Goal: Transaction & Acquisition: Purchase product/service

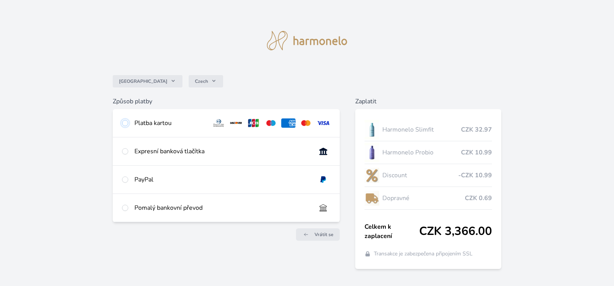
click at [126, 124] on input "radio" at bounding box center [125, 123] width 6 height 6
radio input "true"
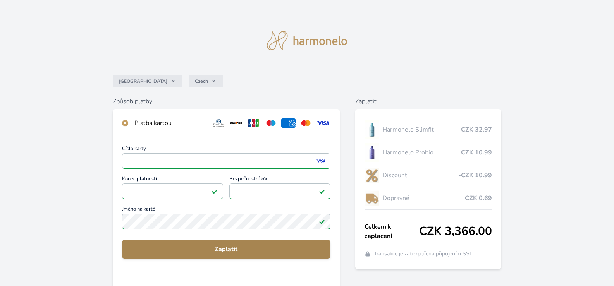
click at [223, 250] on span "Zaplatit" at bounding box center [226, 249] width 196 height 9
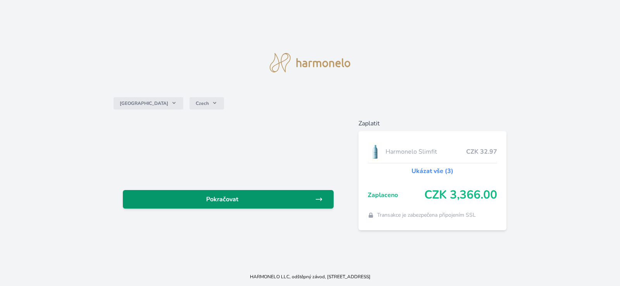
click at [284, 198] on span "Pokračovat" at bounding box center [222, 199] width 186 height 9
